Goal: Information Seeking & Learning: Find specific page/section

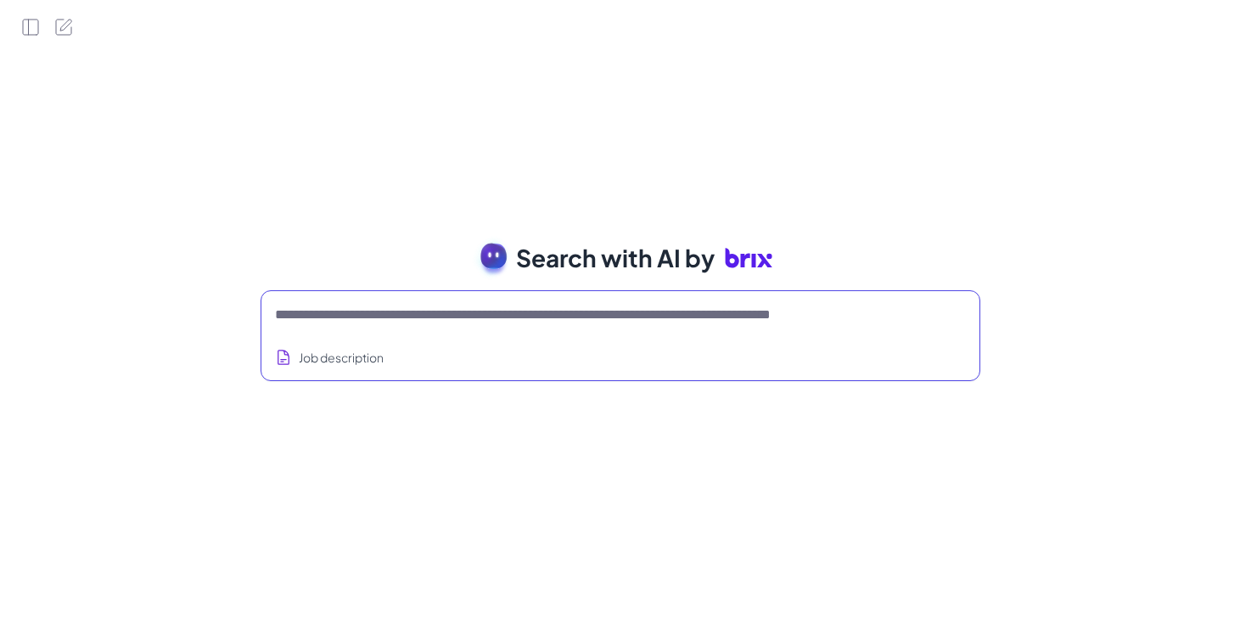
click at [341, 316] on textarea at bounding box center [600, 315] width 650 height 20
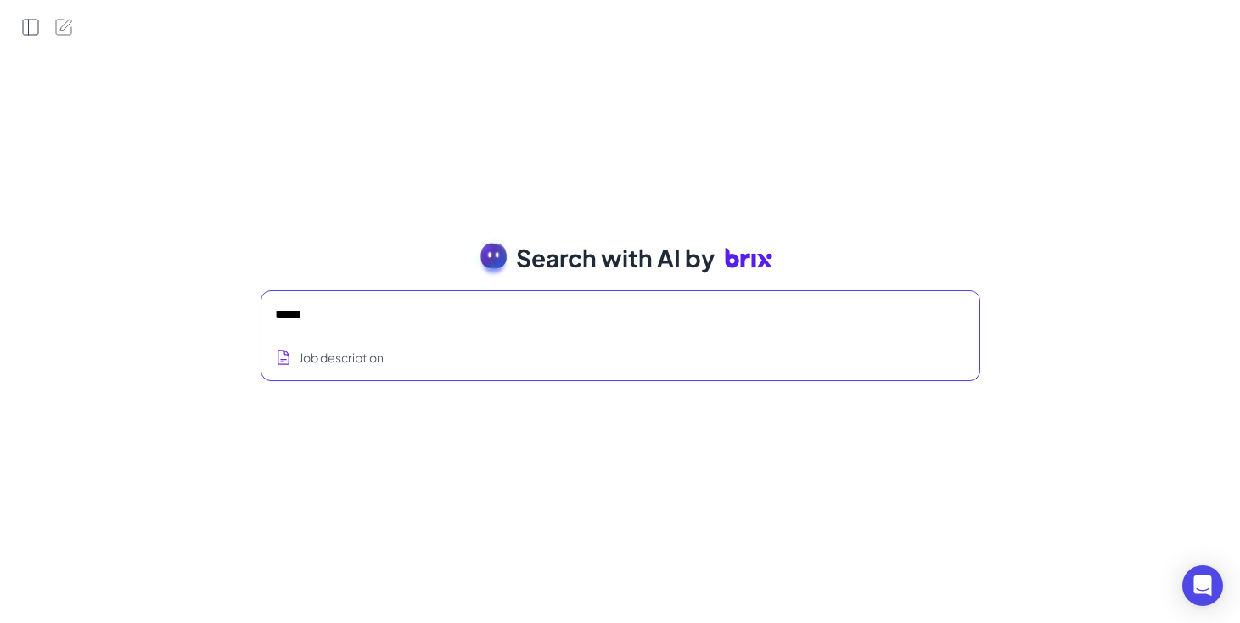
type textarea "****"
click at [25, 31] on icon "Open Side Panel" at bounding box center [30, 27] width 20 height 20
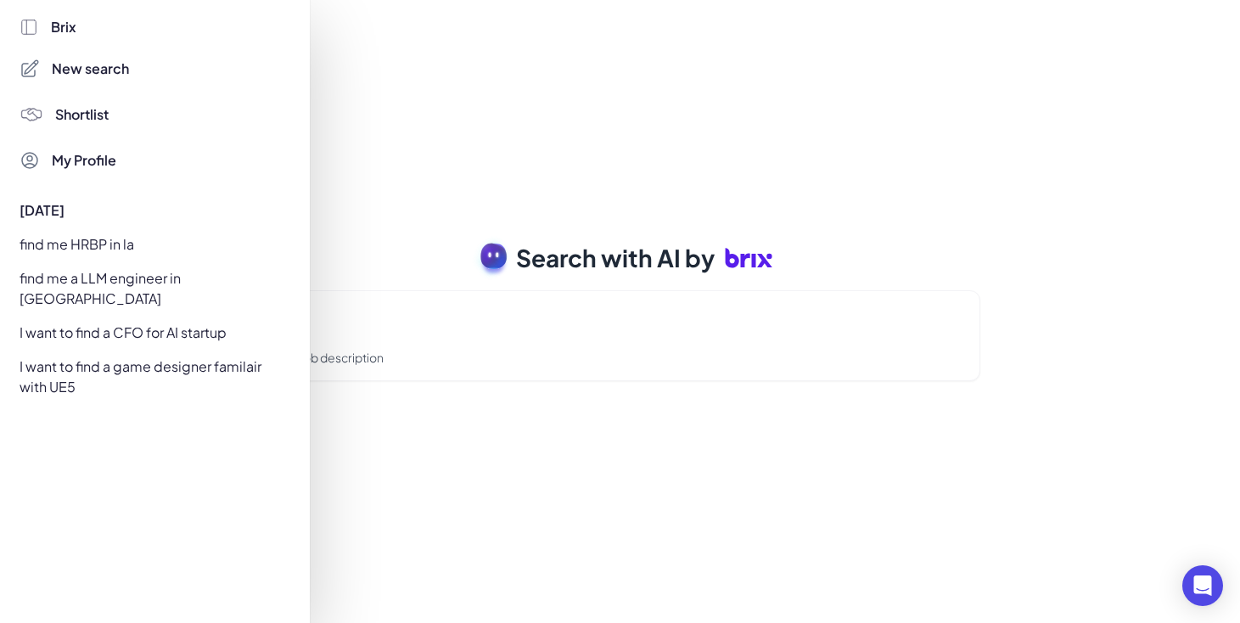
click at [138, 353] on div "I want to find a game designer familair with UE5" at bounding box center [150, 377] width 282 height 48
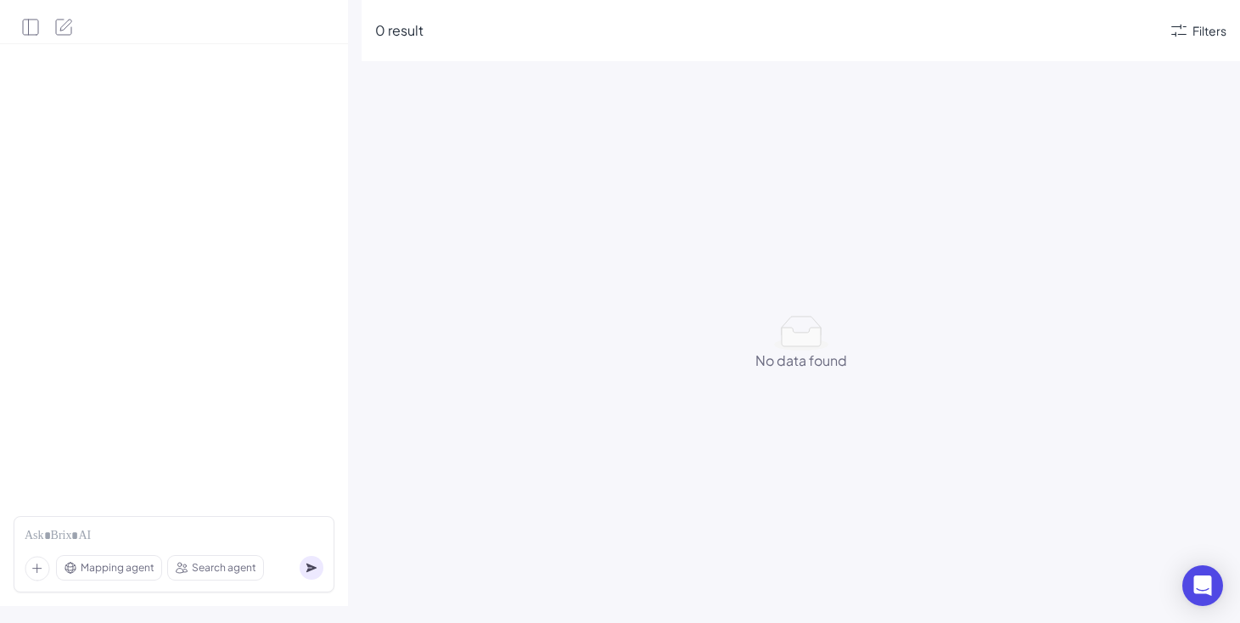
scroll to position [2154, 0]
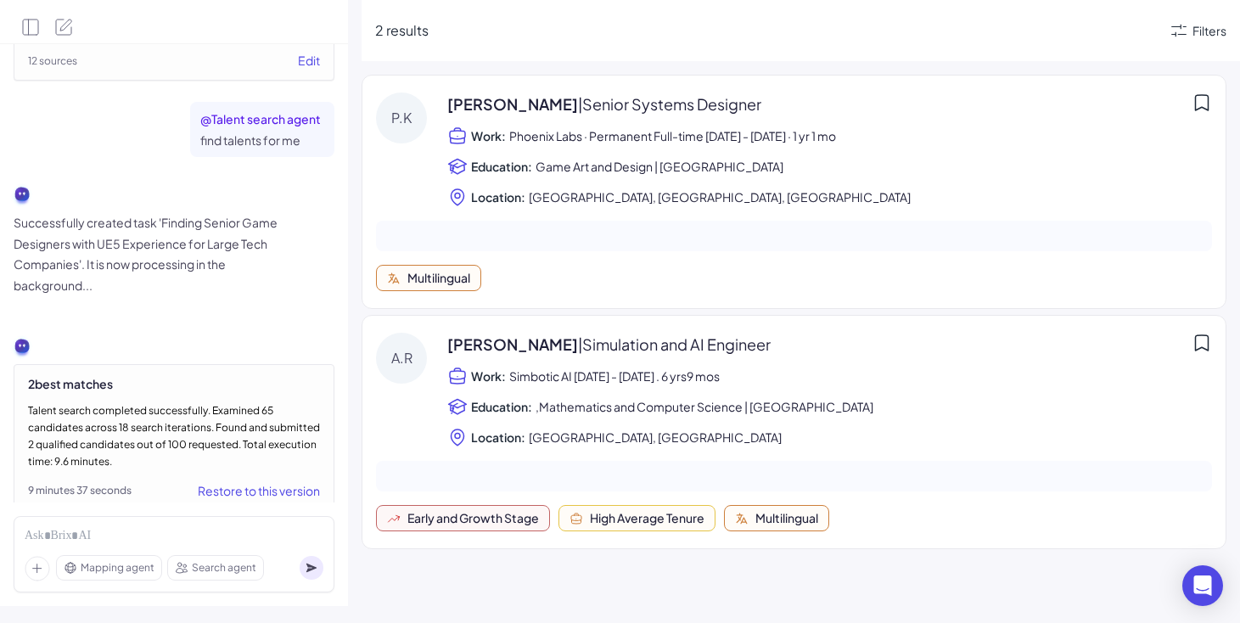
click at [198, 570] on span "Search agent" at bounding box center [224, 567] width 64 height 15
click at [126, 583] on div "Mapping agent Search agent" at bounding box center [174, 554] width 321 height 76
click at [125, 575] on div "Mapping agent" at bounding box center [109, 568] width 104 height 24
click at [210, 568] on span "Search agent" at bounding box center [224, 567] width 64 height 15
click at [36, 572] on icon at bounding box center [37, 568] width 8 height 8
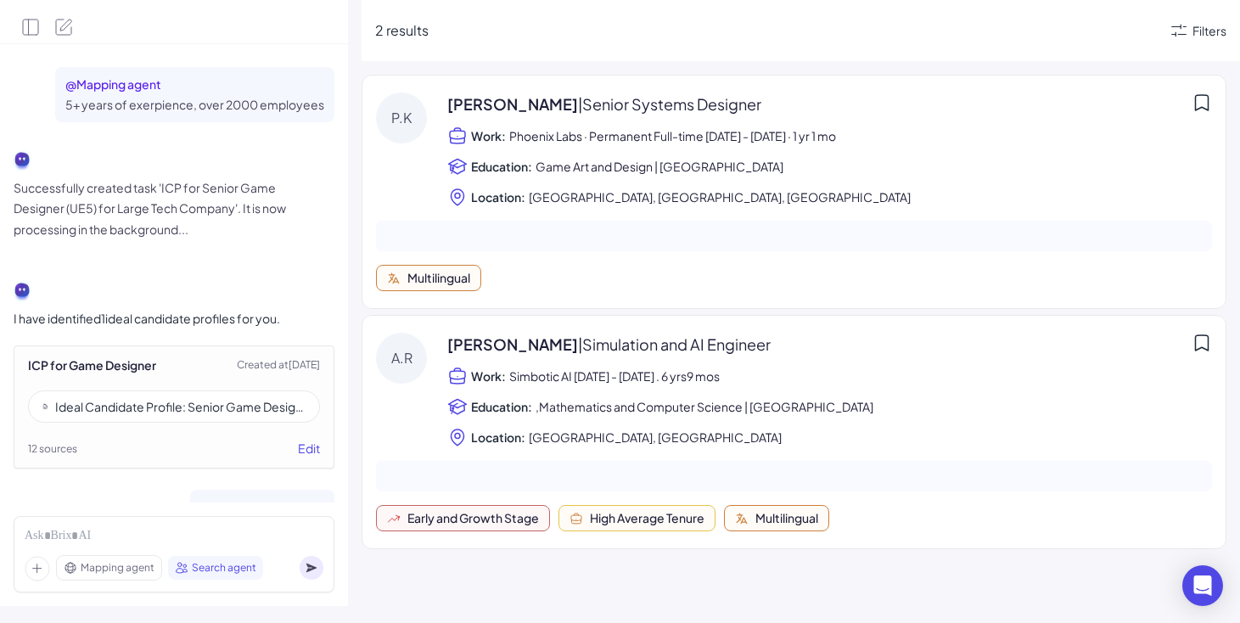
scroll to position [1761, 0]
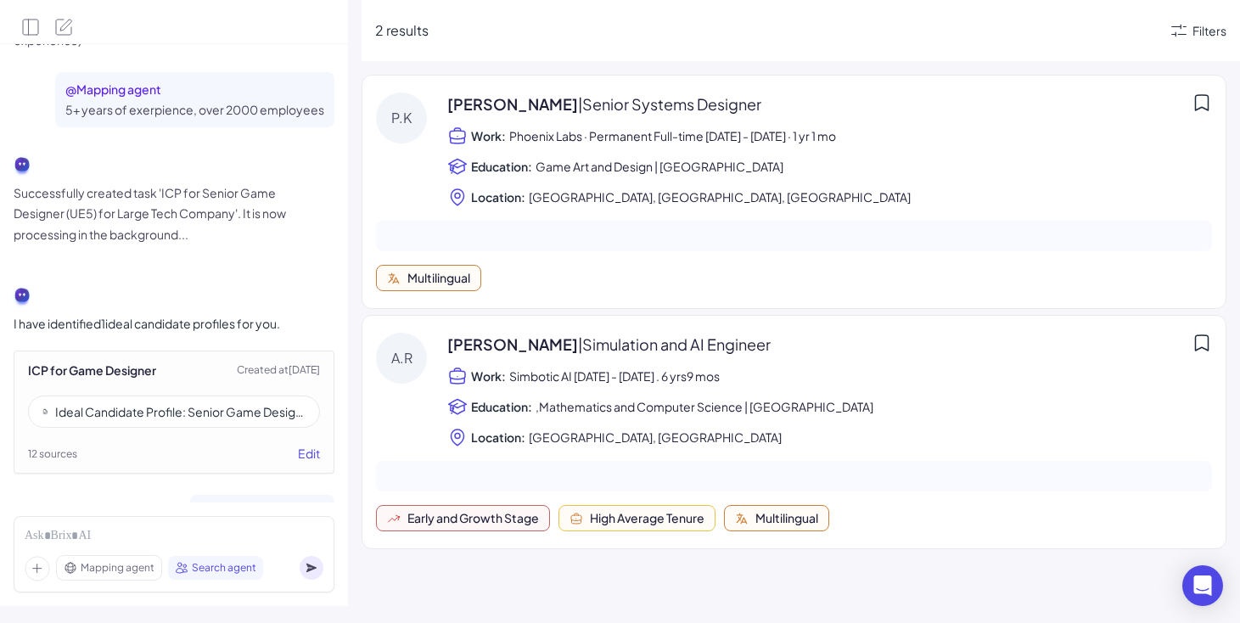
click at [198, 403] on div "Ideal Candidate Profile: Senior Game Designer (Unreal Engine 5) – Large Public …" at bounding box center [180, 411] width 250 height 17
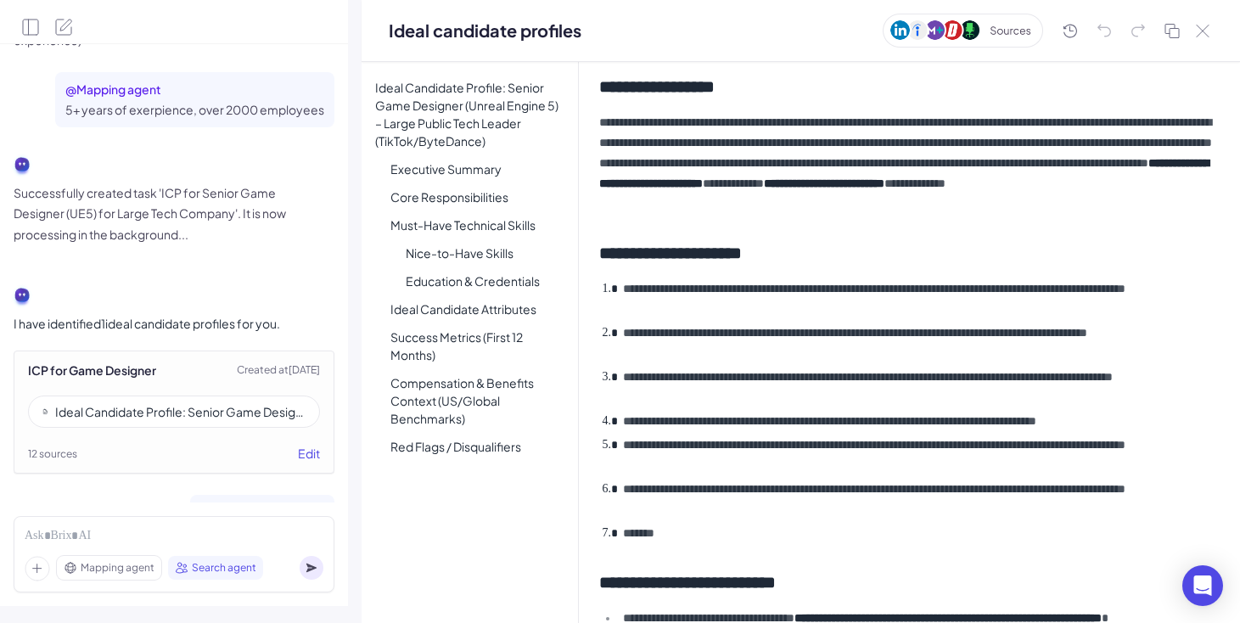
scroll to position [0, 0]
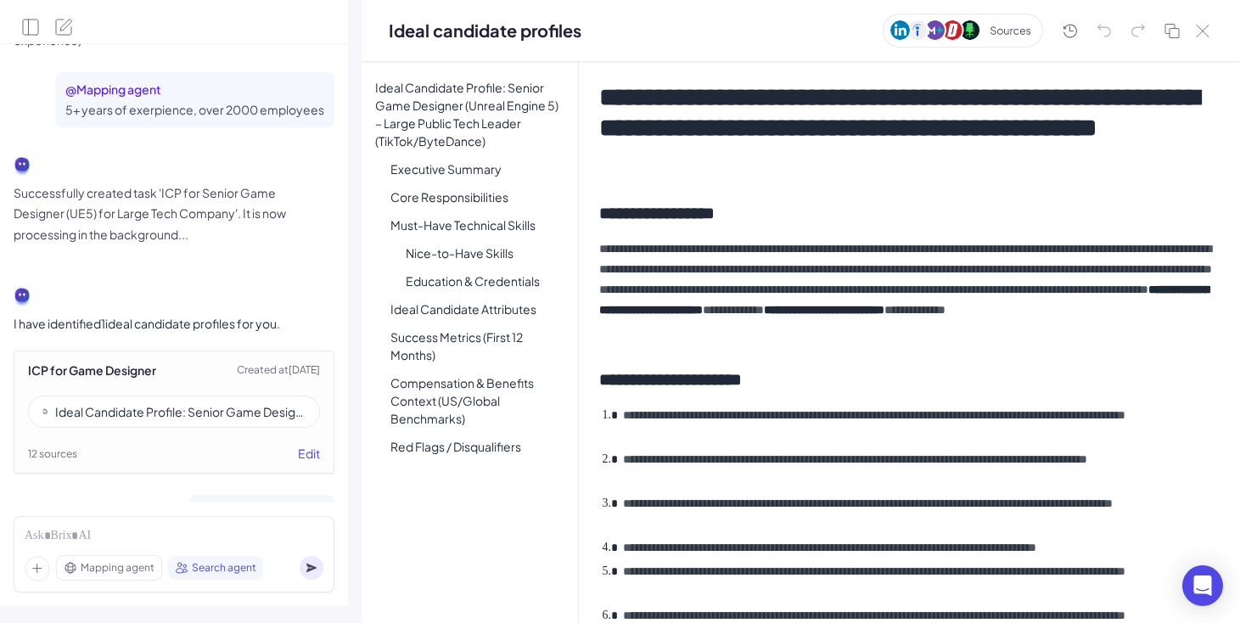
click at [866, 351] on div "**********" at bounding box center [909, 342] width 661 height 561
click at [880, 417] on li "**********" at bounding box center [919, 425] width 602 height 41
click at [873, 465] on li "**********" at bounding box center [919, 469] width 602 height 41
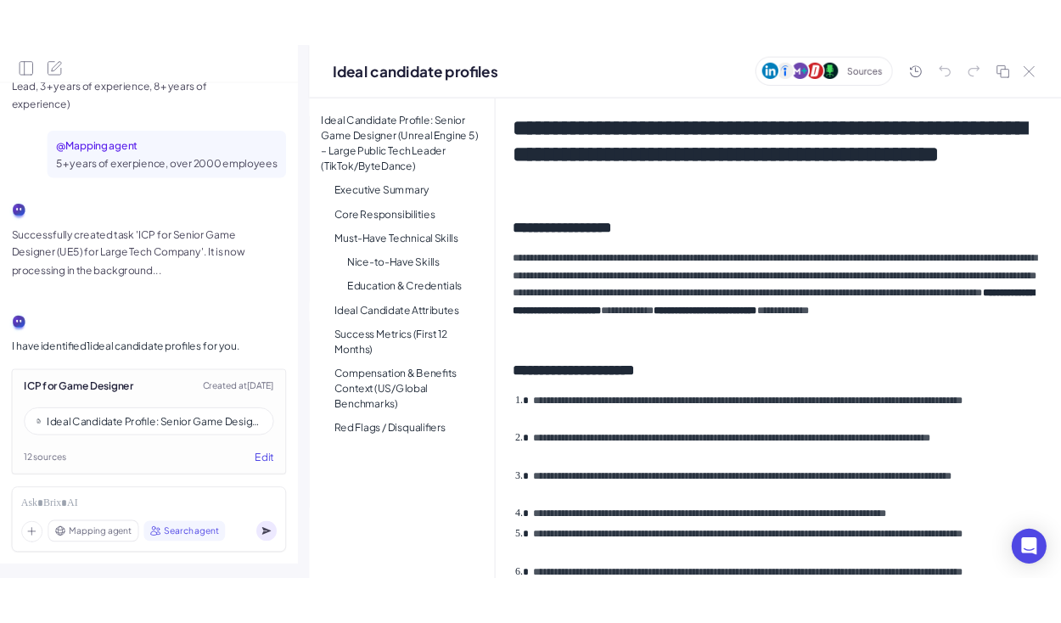
scroll to position [2154, 0]
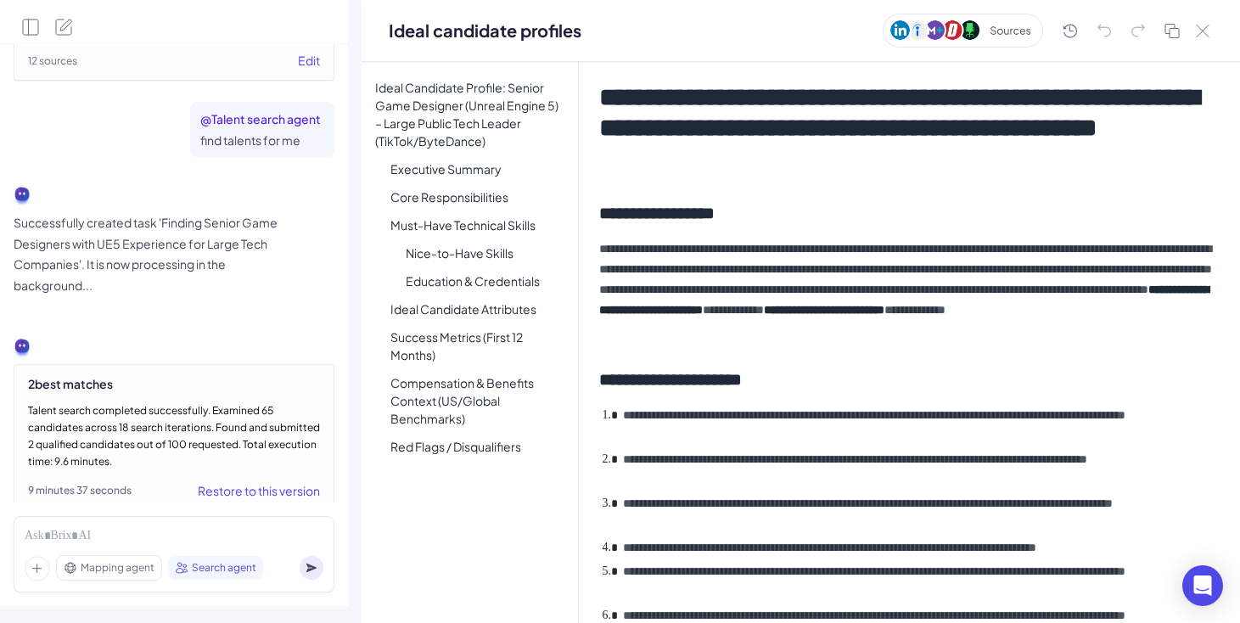
click at [132, 576] on div "Mapping agent" at bounding box center [109, 568] width 104 height 24
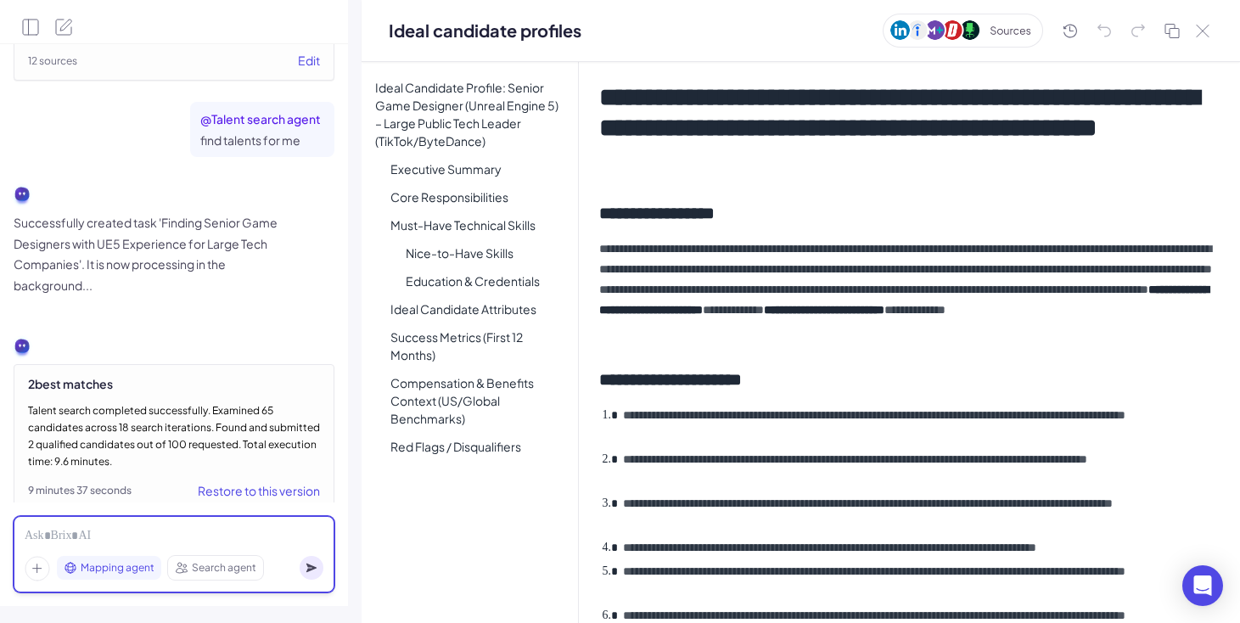
click at [124, 531] on div at bounding box center [174, 536] width 299 height 19
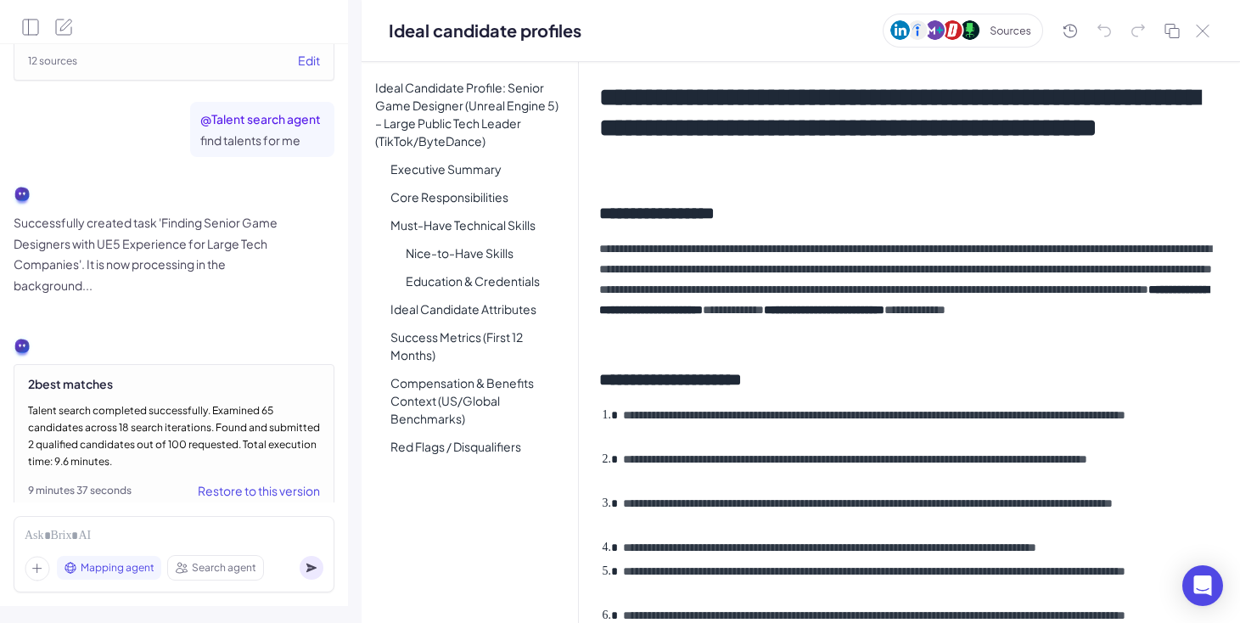
click at [208, 568] on span "Search agent" at bounding box center [224, 567] width 64 height 15
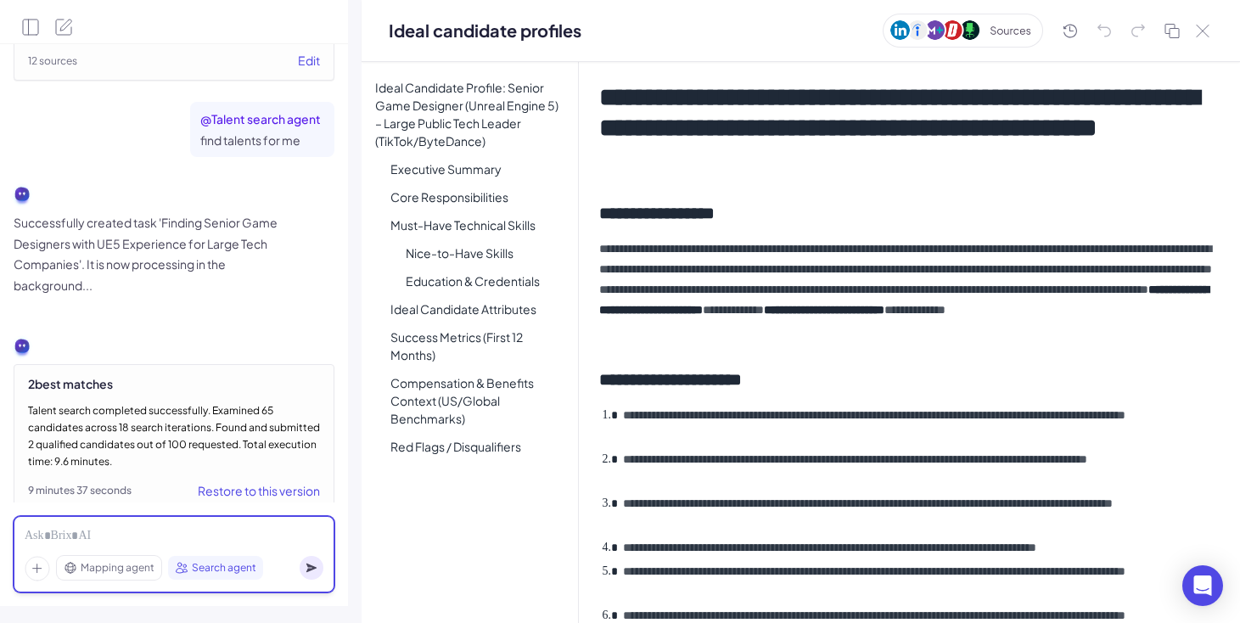
click at [218, 531] on div at bounding box center [174, 536] width 299 height 19
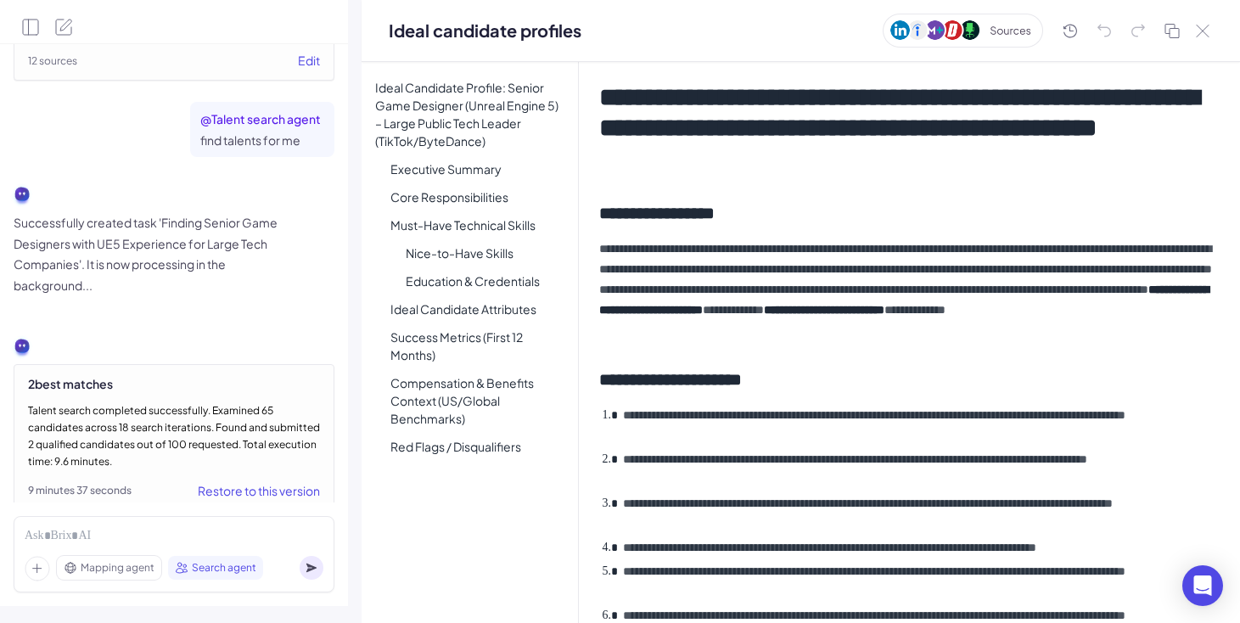
click at [272, 480] on div "Restore to this version" at bounding box center [259, 490] width 122 height 20
click at [1202, 27] on icon at bounding box center [1203, 31] width 14 height 13
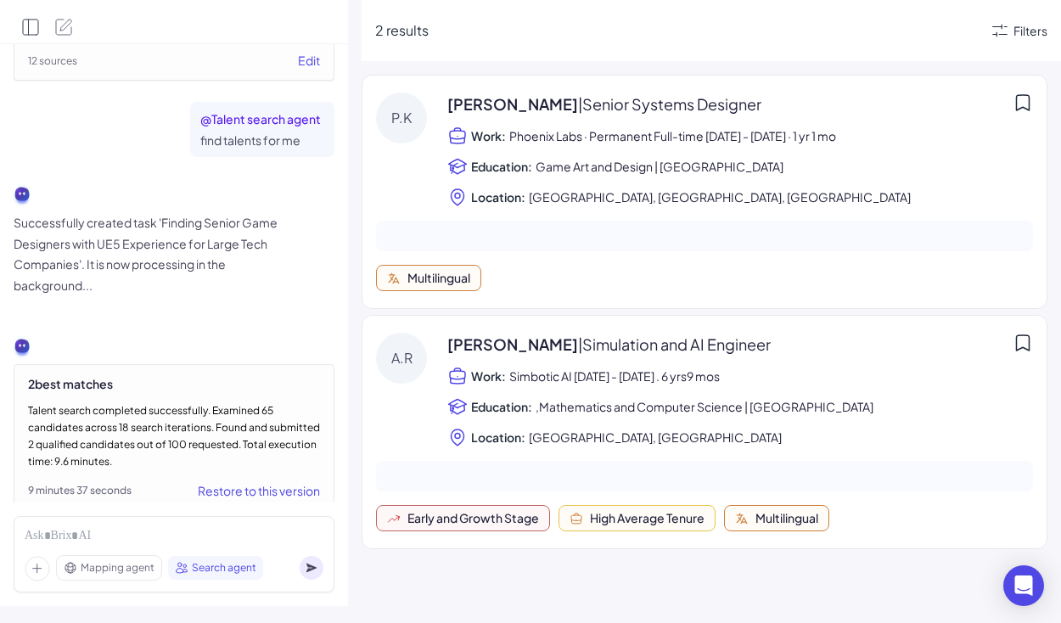
click at [33, 20] on icon "Open Side Panel" at bounding box center [30, 27] width 20 height 20
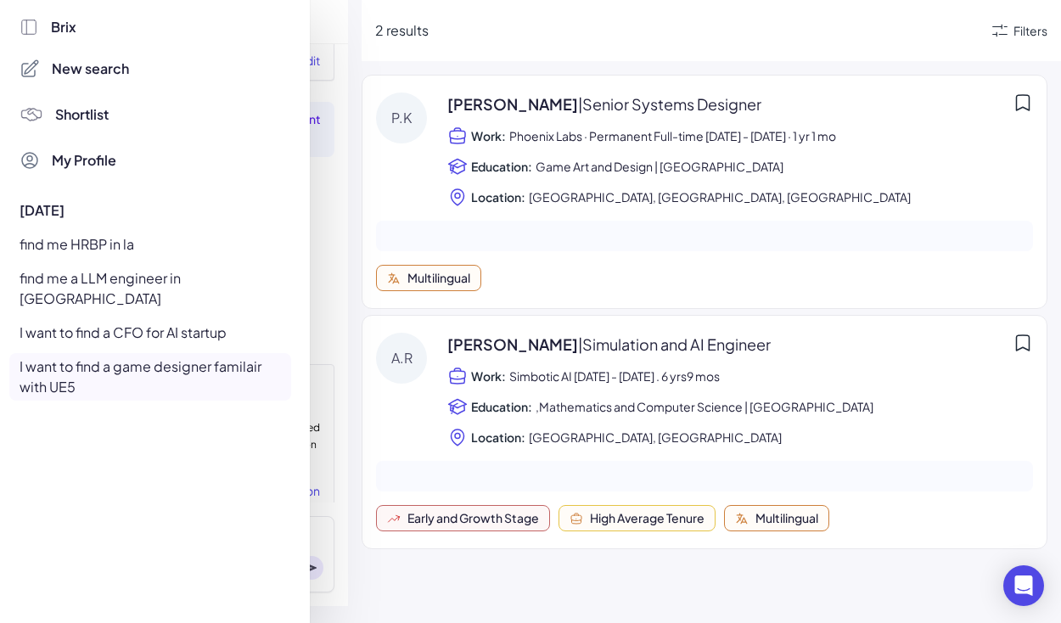
click at [84, 113] on span "Shortlist" at bounding box center [81, 114] width 53 height 20
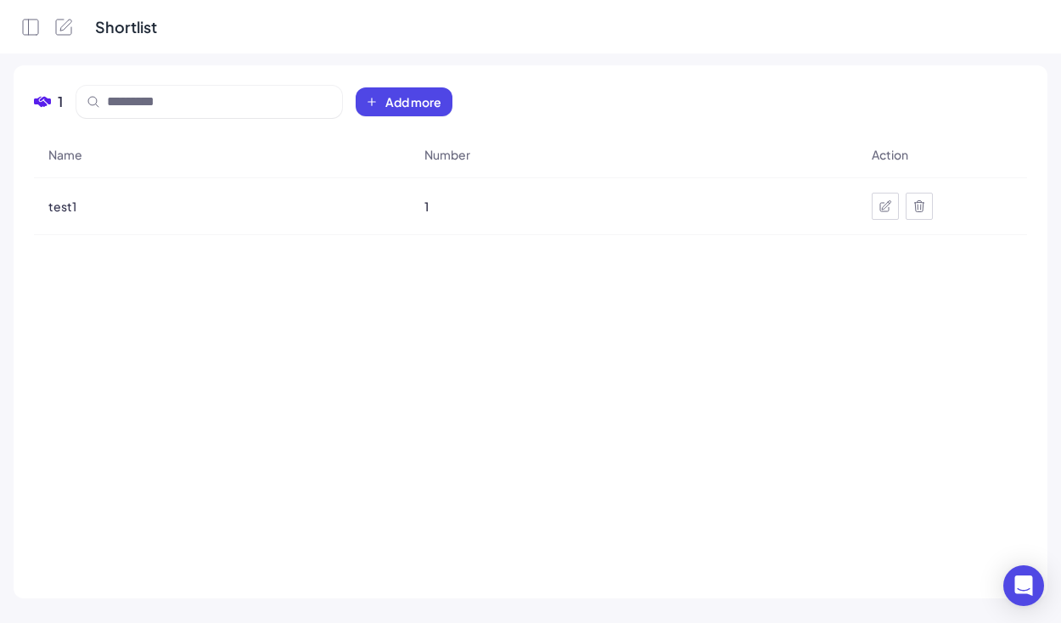
click at [53, 215] on div "test1" at bounding box center [222, 206] width 374 height 48
click at [60, 208] on span "test1" at bounding box center [62, 206] width 28 height 17
